Goal: Task Accomplishment & Management: Manage account settings

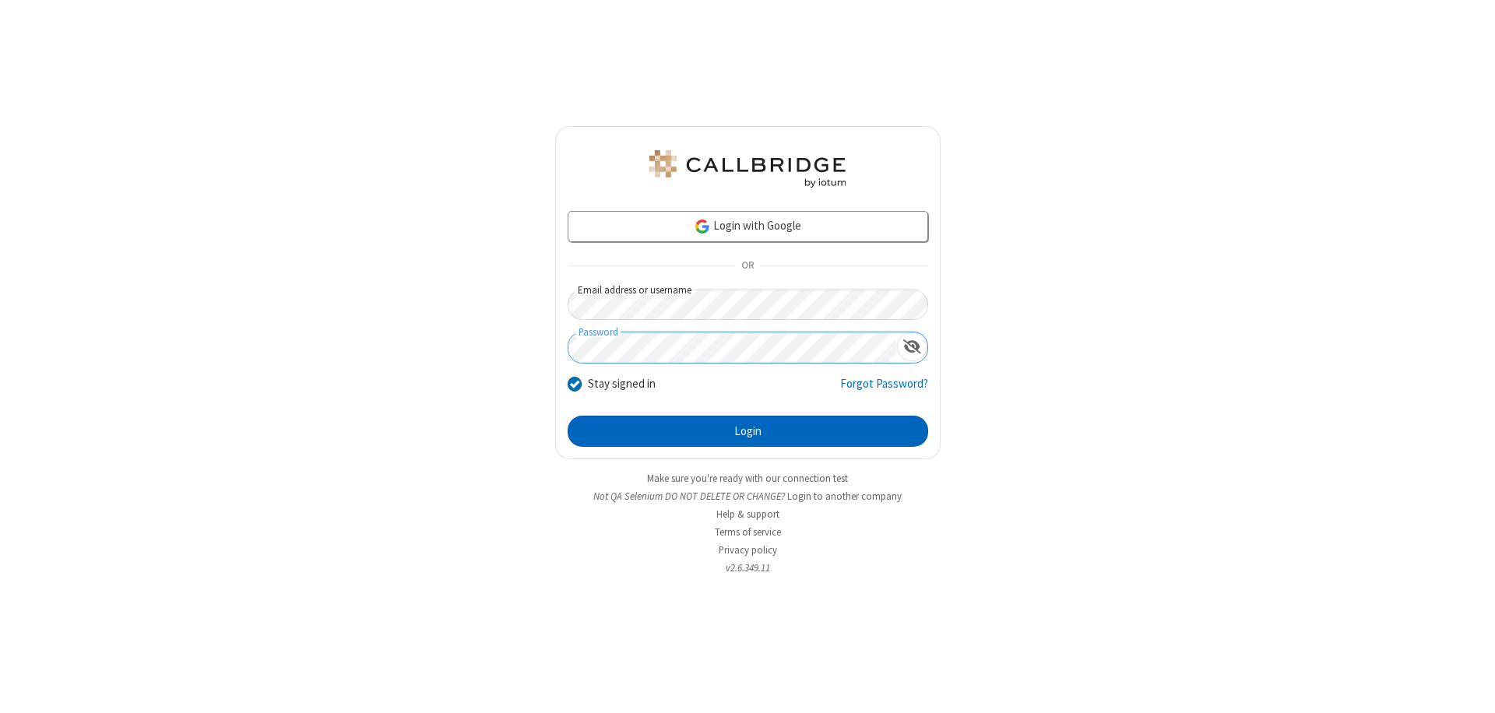
click at [747, 431] on button "Login" at bounding box center [747, 431] width 360 height 31
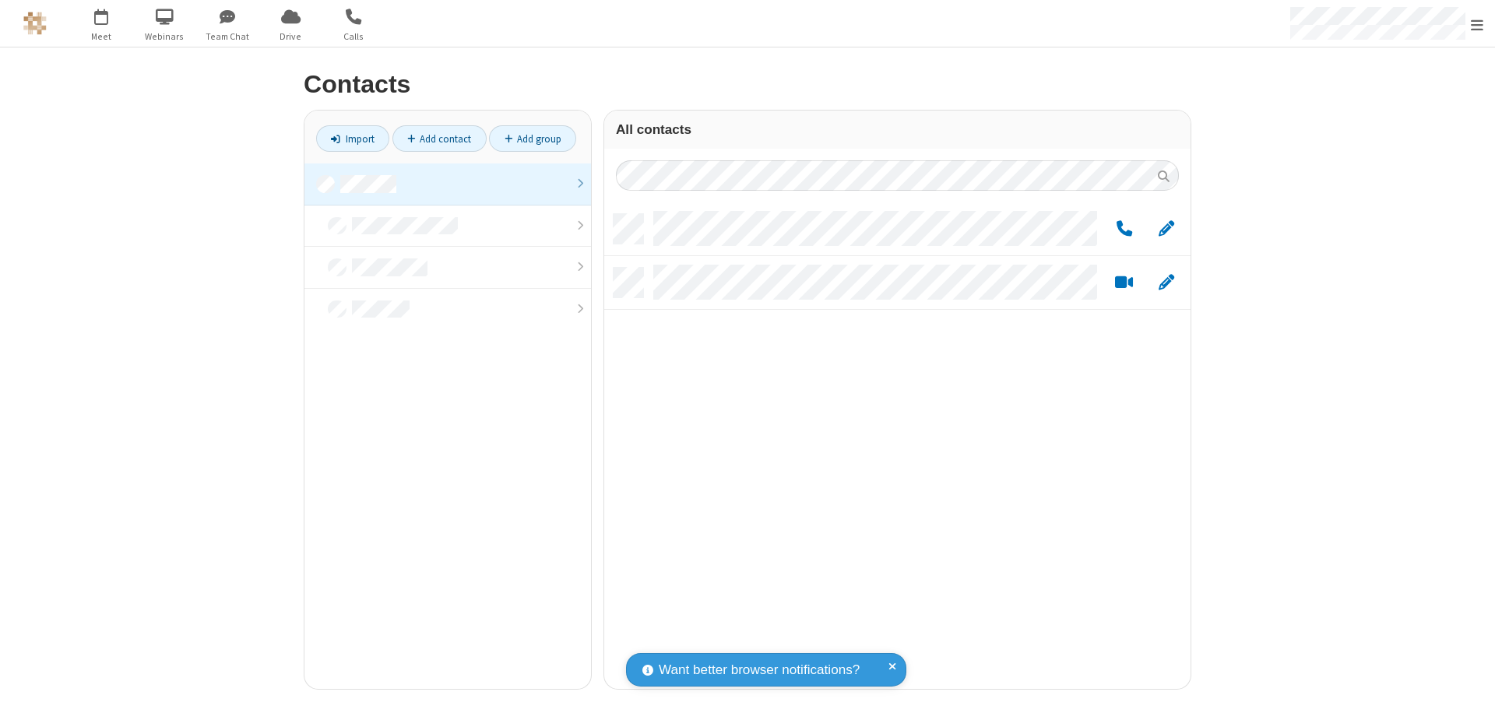
scroll to position [475, 574]
click at [1166, 228] on span "Edit" at bounding box center [1166, 229] width 16 height 19
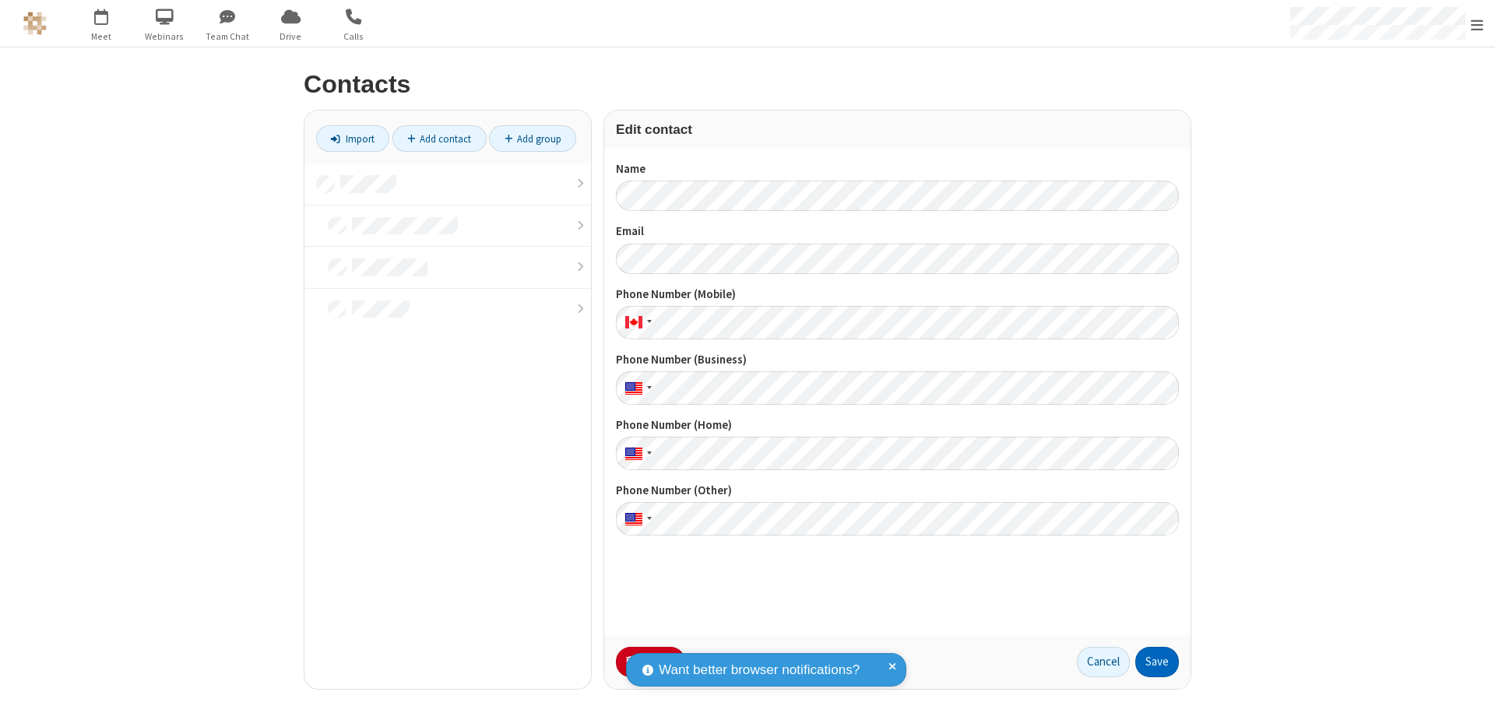
click at [1157, 662] on button "Save" at bounding box center [1157, 662] width 44 height 31
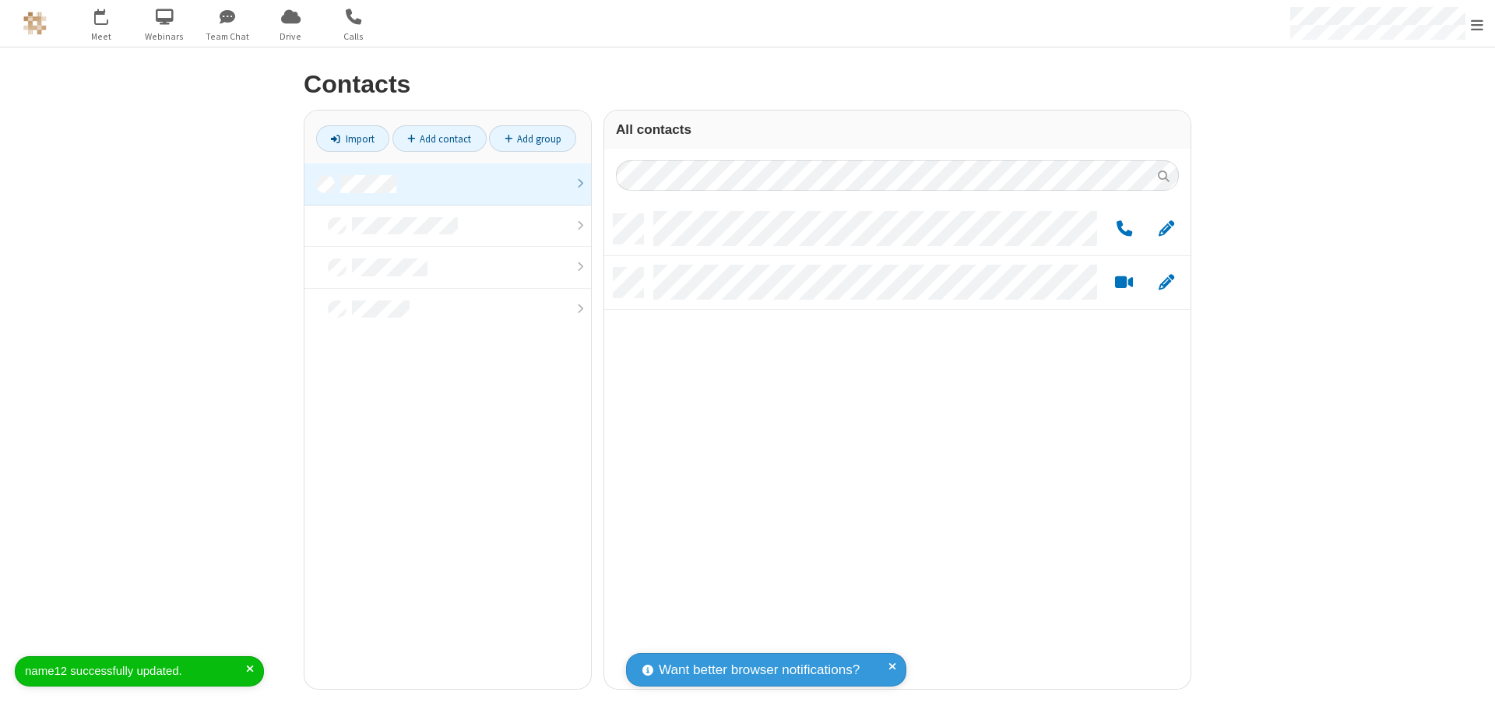
scroll to position [475, 574]
